Goal: Task Accomplishment & Management: Manage account settings

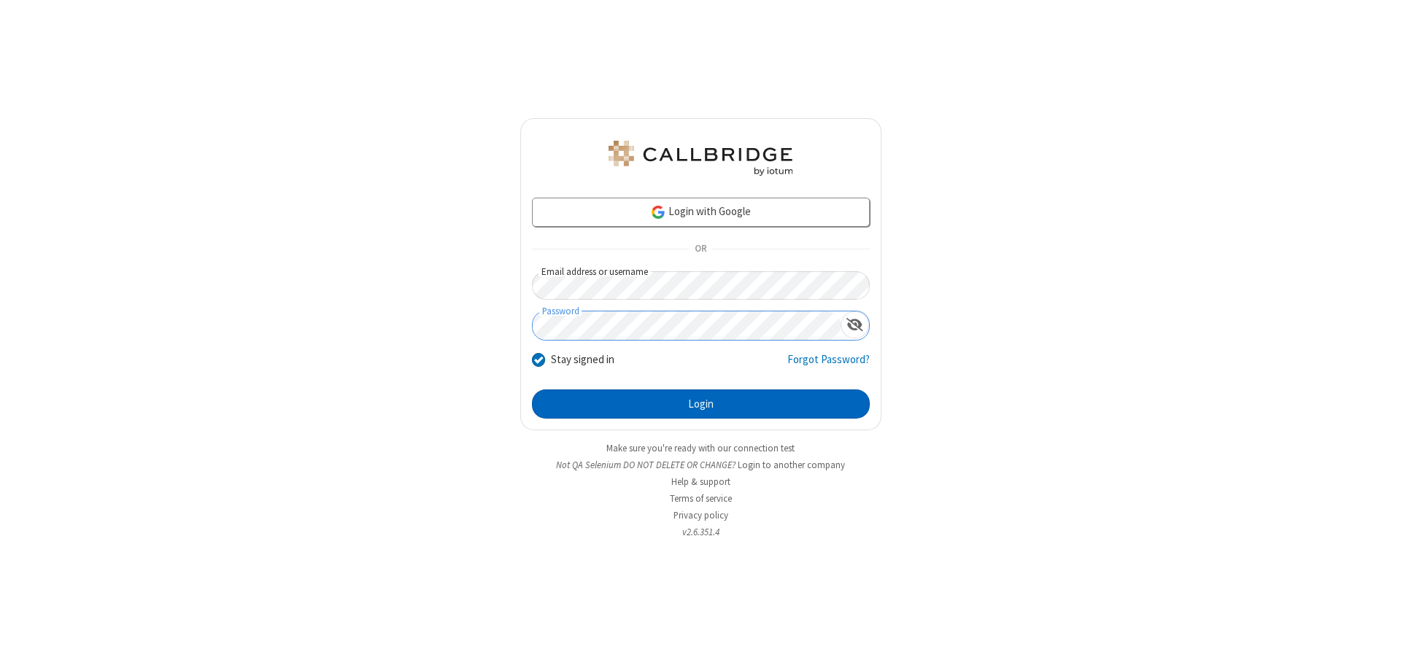
click at [700, 404] on button "Login" at bounding box center [701, 404] width 338 height 29
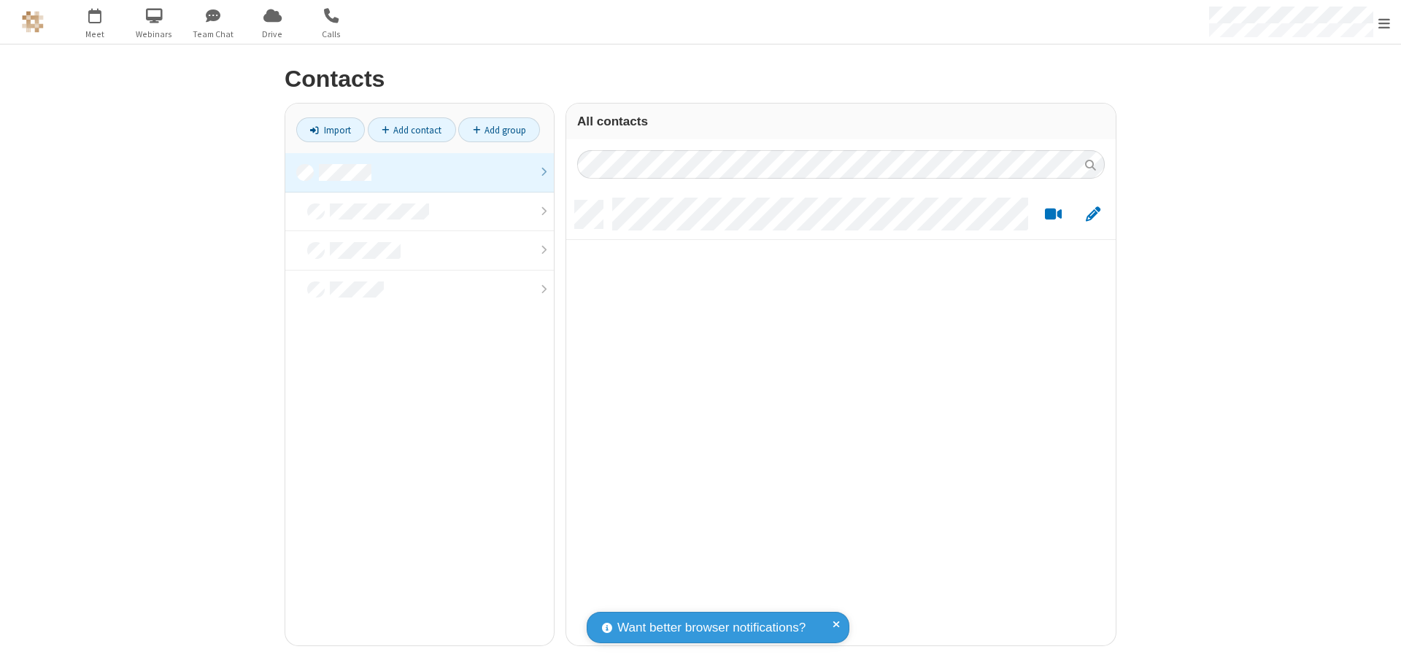
scroll to position [445, 538]
click at [420, 172] on link at bounding box center [419, 172] width 269 height 39
click at [412, 130] on link "Add contact" at bounding box center [412, 129] width 88 height 25
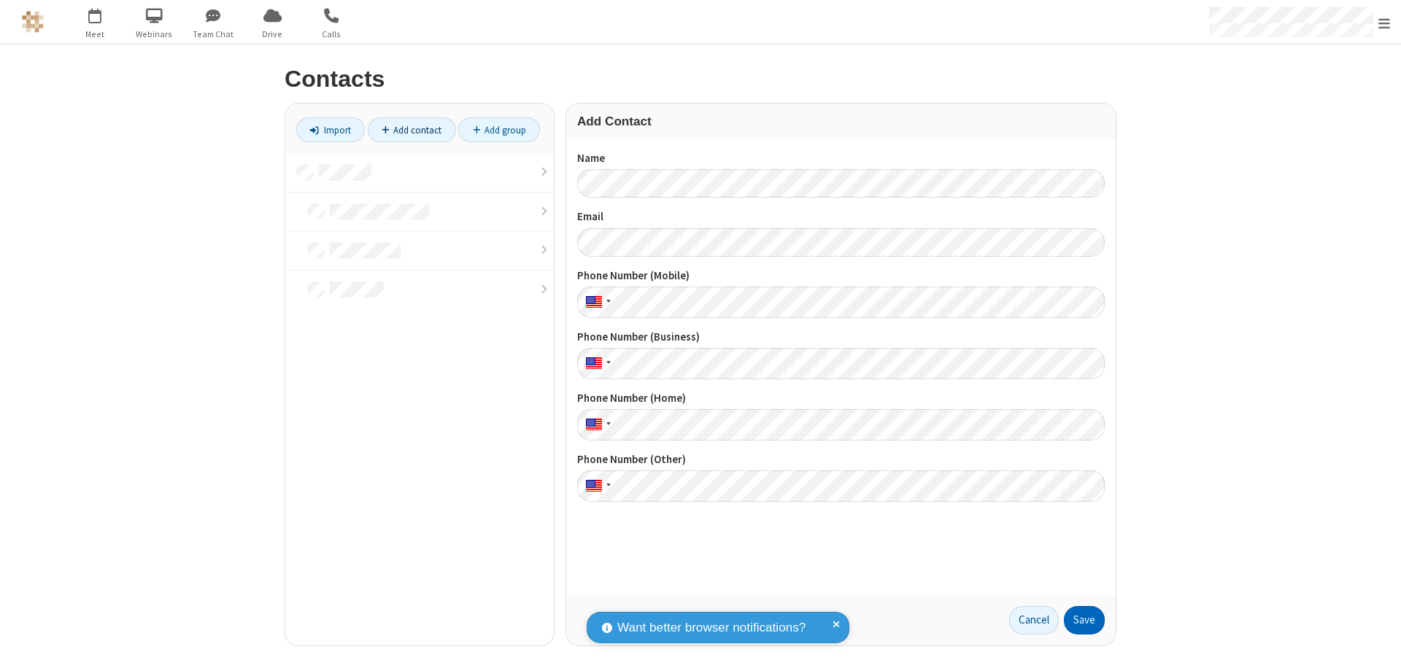
click at [1084, 620] on button "Save" at bounding box center [1084, 620] width 41 height 29
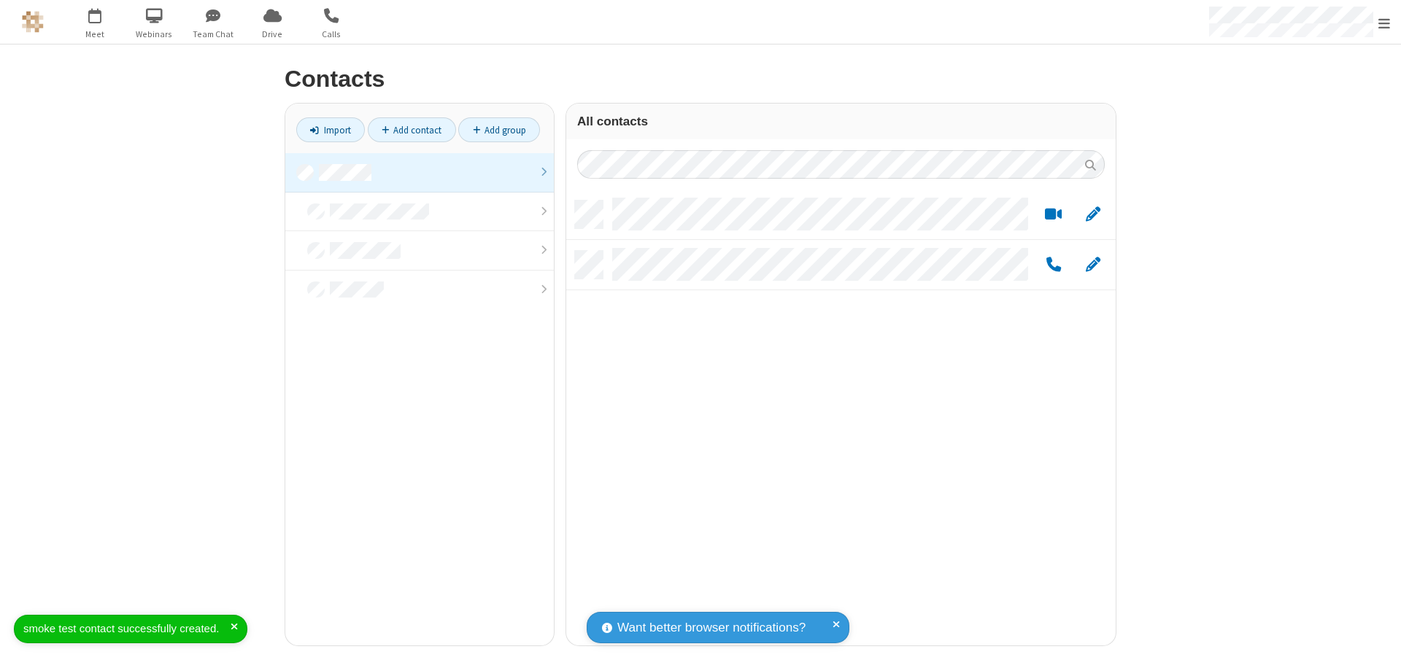
scroll to position [445, 538]
